Goal: Task Accomplishment & Management: Manage account settings

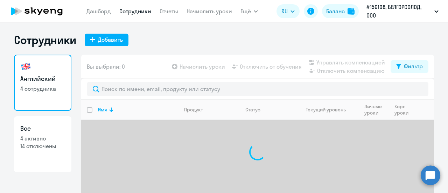
select select "30"
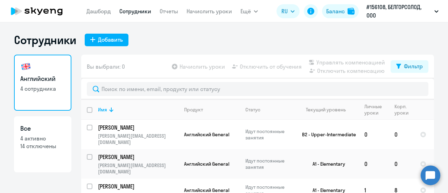
click at [210, 65] on app-table-action-button "Начислить уроки" at bounding box center [197, 66] width 55 height 8
click at [201, 12] on link "Начислить уроки" at bounding box center [208, 11] width 45 height 7
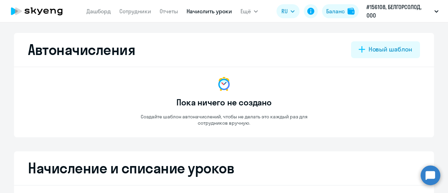
select select "10"
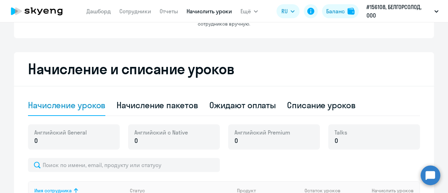
scroll to position [105, 0]
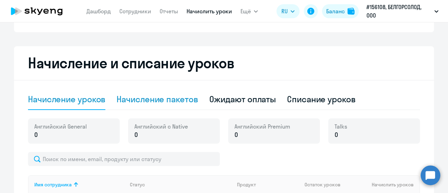
click at [167, 99] on div "Начисление пакетов" at bounding box center [156, 98] width 81 height 11
select select "10"
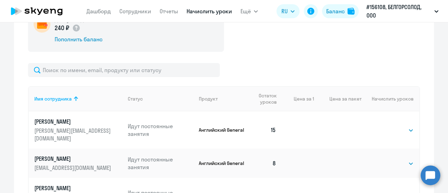
scroll to position [245, 0]
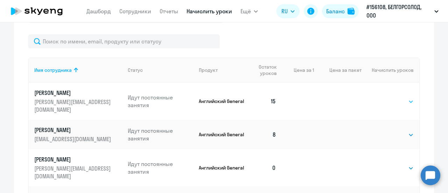
click at [409, 97] on select "Выбрать 4 8 16 32 64 96 128" at bounding box center [399, 101] width 29 height 8
select select "32"
click at [385, 97] on select "Выбрать 4 8 16 32 64 96 128" at bounding box center [399, 101] width 29 height 8
